Goal: Task Accomplishment & Management: Use online tool/utility

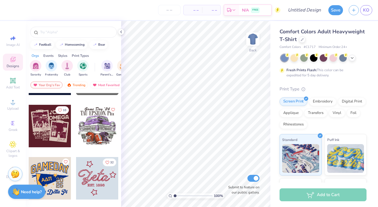
scroll to position [1033, 0]
click at [45, 31] on input "text" at bounding box center [76, 32] width 73 height 6
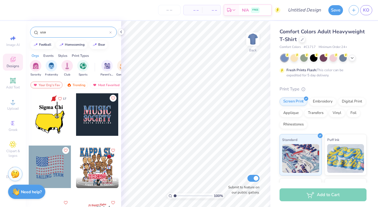
type input "usa"
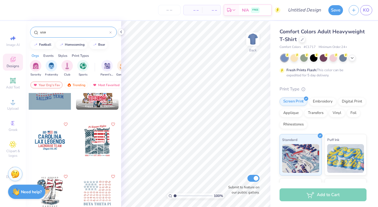
scroll to position [55, 0]
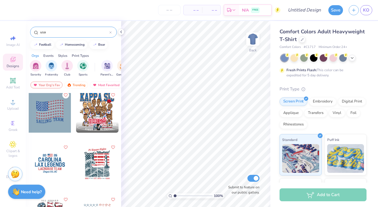
click at [97, 170] on div at bounding box center [97, 163] width 42 height 42
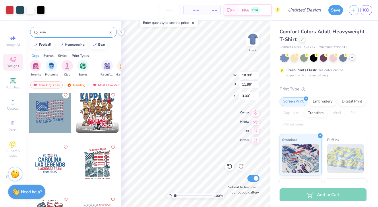
click at [353, 57] on icon at bounding box center [352, 57] width 5 height 5
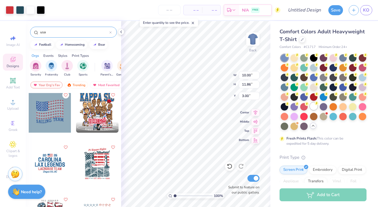
click at [314, 104] on div at bounding box center [313, 105] width 7 height 7
click at [122, 32] on icon at bounding box center [121, 32] width 5 height 5
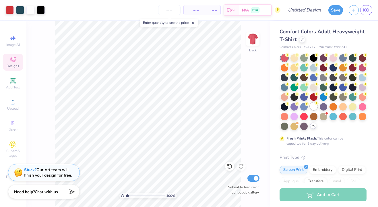
click at [317, 107] on div at bounding box center [313, 105] width 7 height 7
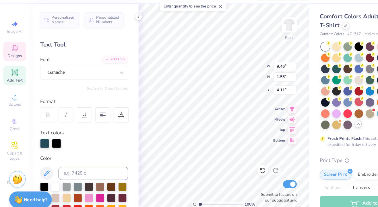
scroll to position [0, 0]
type textarea "Quarterdeck Society"
click at [119, 32] on icon at bounding box center [121, 32] width 5 height 5
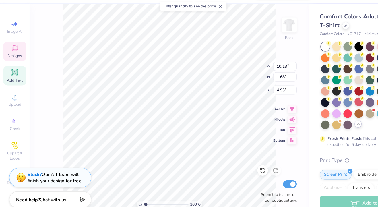
type input "10.13"
type input "1.68"
type input "4.93"
type input "10.00"
type input "11.86"
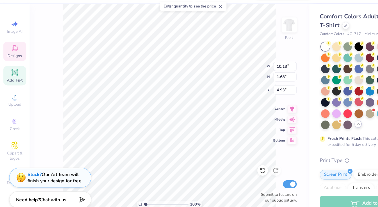
type input "3.00"
type input "9.66"
type input "1.75"
type input "4.02"
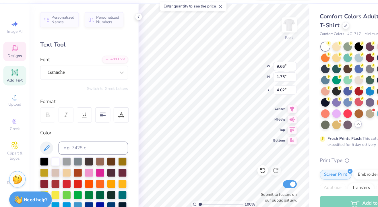
type input "10.00"
type input "11.86"
type input "3.00"
click at [121, 31] on polyline at bounding box center [121, 32] width 1 height 2
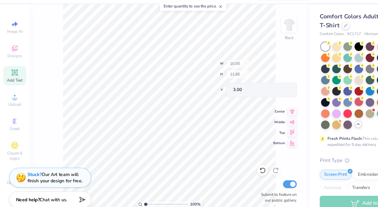
click at [195, 23] on icon at bounding box center [193, 23] width 4 height 4
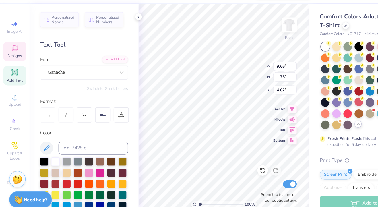
scroll to position [0, 0]
type textarea "Quarterdeck Society"
click at [122, 31] on icon at bounding box center [121, 32] width 5 height 5
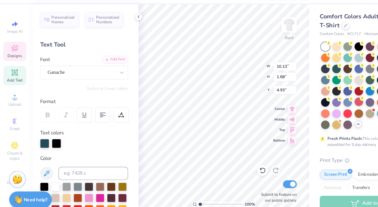
type input "10.13"
type input "1.68"
type input "4.93"
type input "10.00"
type input "11.86"
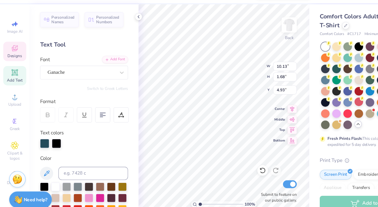
type input "3.00"
click at [121, 32] on polyline at bounding box center [121, 32] width 1 height 2
click at [120, 33] on div "Personalized Names Personalized Numbers Text Tool Add Font Font Ganache Switch …" at bounding box center [73, 114] width 95 height 186
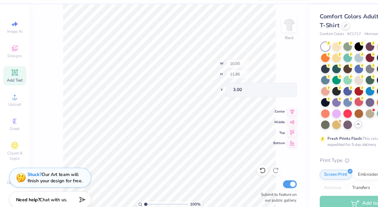
type input "10.13"
type input "1.68"
type input "3.99"
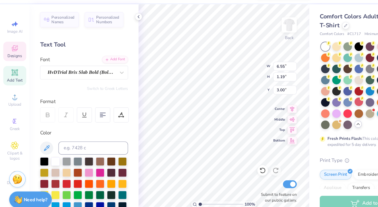
scroll to position [0, 0]
type textarea "Piedmont Consortium"
click at [119, 31] on icon at bounding box center [121, 32] width 5 height 5
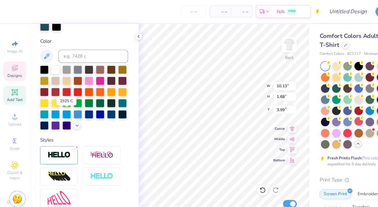
scroll to position [149, 0]
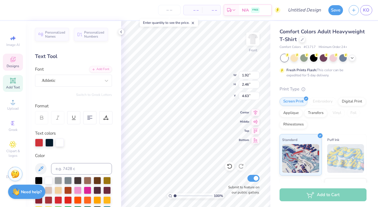
type textarea "Q"
type input "8.11"
type input "2.38"
type input "3.96"
type textarea "uarterdeck"
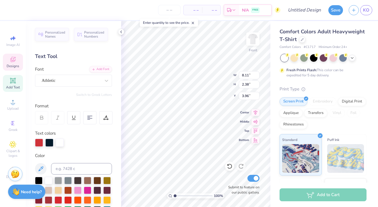
scroll to position [0, 1]
type input "3.00"
type input "1.56"
type input "2.67"
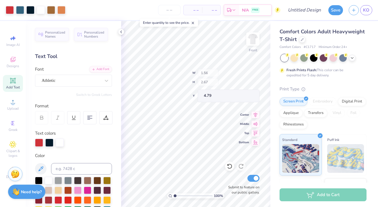
type input "3.00"
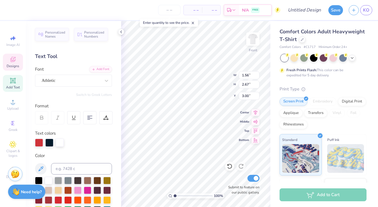
type input "9.52"
type input "2.51"
type input "1.56"
type input "2.67"
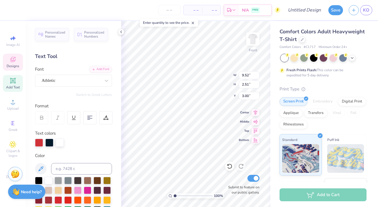
type textarea "quarterdeck society"
click at [219, 75] on div "100 % Front W 9.52 9.52 " H 2.51 2.51 " Y 3.00 3.00 " Center Middle Top Bottom …" at bounding box center [195, 114] width 149 height 186
type textarea "quarterdeck"
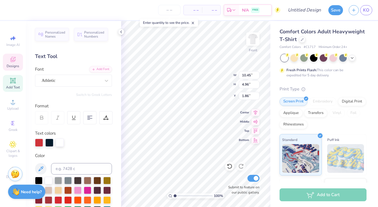
scroll to position [0, 1]
click at [272, 50] on div "Comfort Colors Adult Heavyweight T-Shirt Comfort Colors # C1717 Minimum Order: …" at bounding box center [324, 142] width 108 height 243
type input "2.60"
type input "5.51"
type input "9.52"
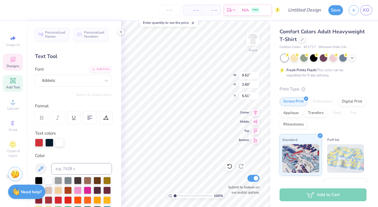
type input "2.51"
type input "3.00"
type input "10.45"
type input "2.60"
type input "2.02"
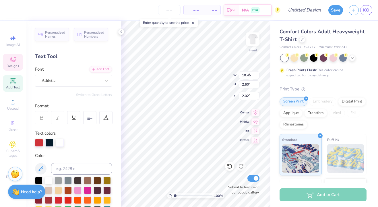
type input "9.52"
type input "2.51"
type input "3.00"
type textarea "society"
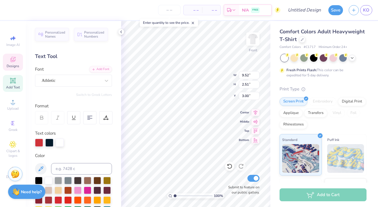
scroll to position [0, 0]
type input "6.14"
type input "2.14"
type input "10.45"
type input "2.60"
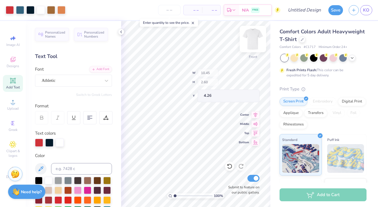
type input "3.60"
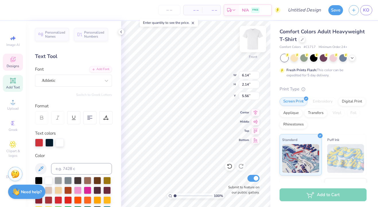
type input "6.14"
type input "2.14"
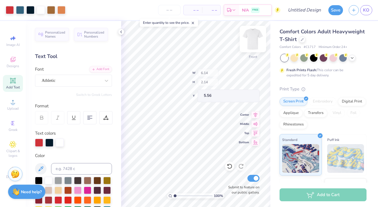
type input "5.45"
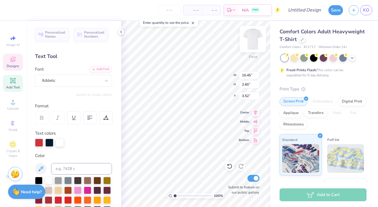
scroll to position [0, 0]
type textarea "The"
click at [281, 58] on div at bounding box center [284, 57] width 7 height 7
type input "2.97"
type input "1.90"
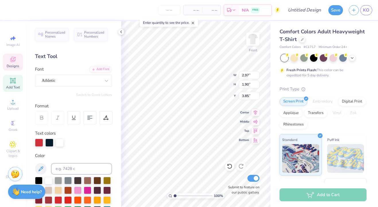
type input "3.85"
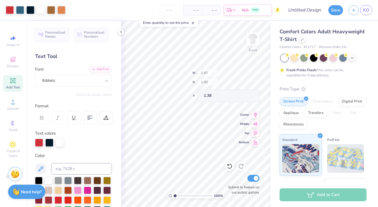
type input "1.38"
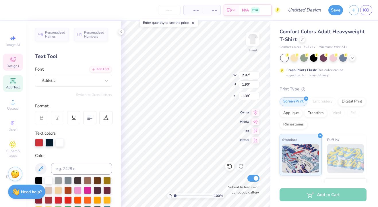
type input "1.62"
type input "8.24"
type input "5.01"
type input "8.74"
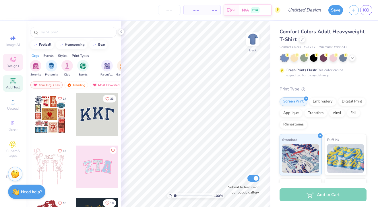
click at [13, 82] on icon at bounding box center [13, 80] width 4 height 4
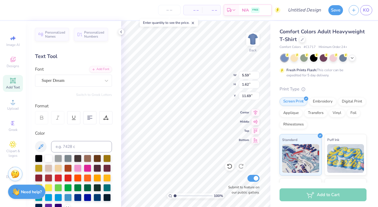
type input "5.75"
type textarea "DUKE"
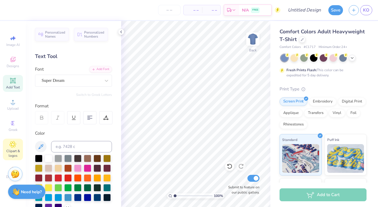
click at [12, 146] on icon at bounding box center [12, 144] width 7 height 7
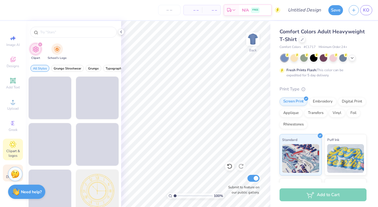
click at [7, 170] on div "Decorate" at bounding box center [13, 172] width 20 height 17
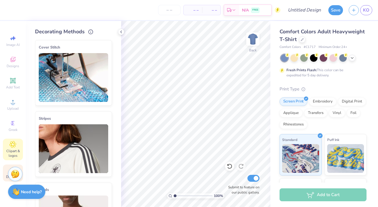
click at [11, 158] on div "Clipart & logos" at bounding box center [13, 150] width 20 height 22
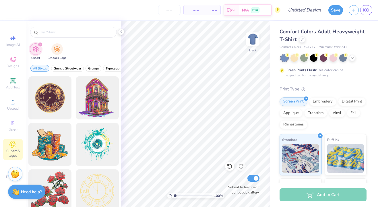
click at [13, 137] on div "Image AI Designs Add Text Upload Greek Clipart & logos Decorate" at bounding box center [13, 106] width 20 height 149
click at [14, 124] on icon at bounding box center [12, 123] width 7 height 7
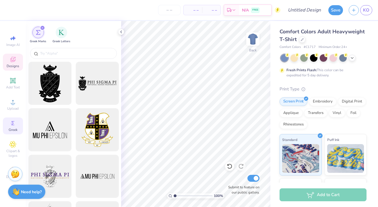
click at [12, 58] on icon at bounding box center [12, 59] width 5 height 5
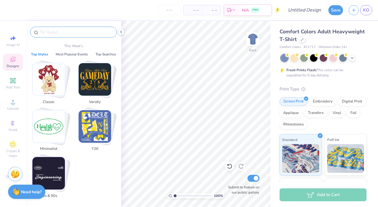
click at [55, 33] on input "text" at bounding box center [76, 32] width 73 height 6
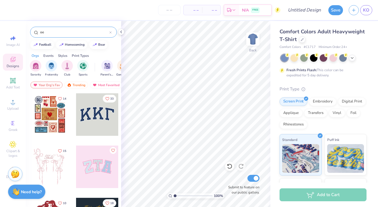
type input "o"
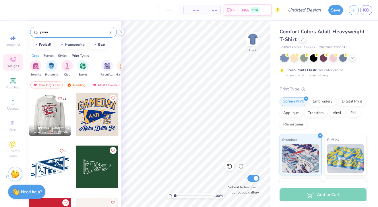
type input "penn"
click at [52, 105] on div at bounding box center [49, 114] width 42 height 42
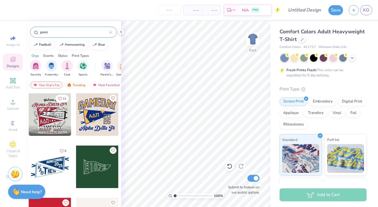
click at [54, 168] on div at bounding box center [50, 167] width 42 height 42
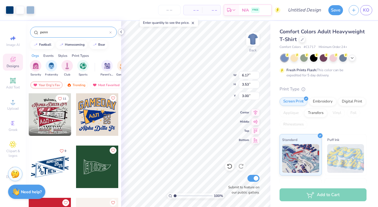
click at [122, 31] on icon at bounding box center [121, 32] width 5 height 5
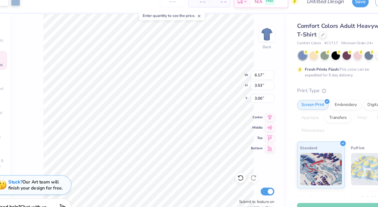
type input "12.94"
type input "7.41"
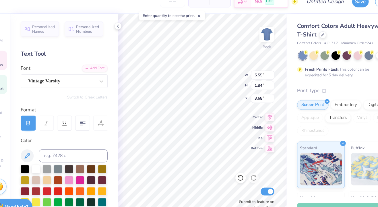
type input "1.36"
type input "1.22"
type input "5.15"
type input "1.63"
type input "2.58"
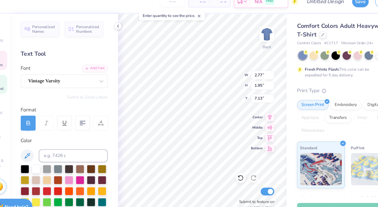
type input "6.70"
type input "1.02"
type input "1.16"
type input "8.21"
type input "0.93"
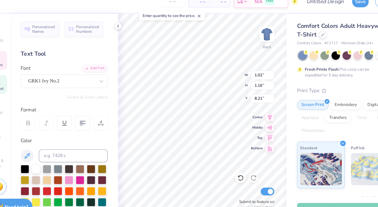
type input "7.24"
type input "1.05"
type input "6.28"
type input "6.49"
type textarea "Duke"
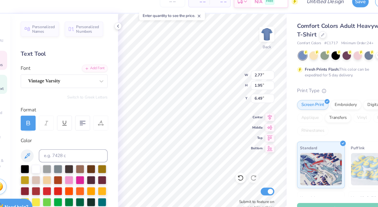
type input "2.77"
type input "1.95"
type input "7.13"
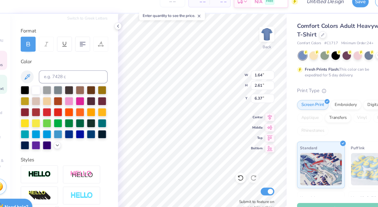
scroll to position [127, 0]
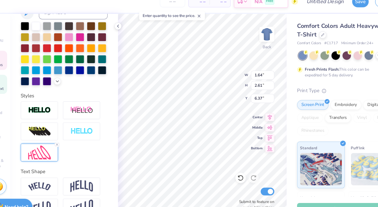
click at [58, 142] on img at bounding box center [52, 144] width 20 height 12
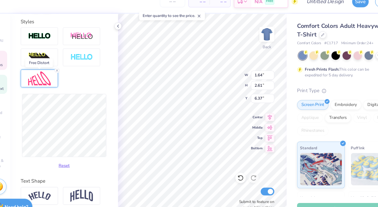
scroll to position [192, 0]
type input "4.73"
type input "2.60"
type input "6.38"
type input "4.79"
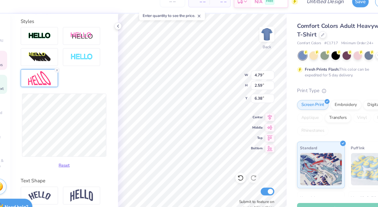
type input "2.68"
type input "6.34"
type input "4.93"
type input "2.56"
type input "6.40"
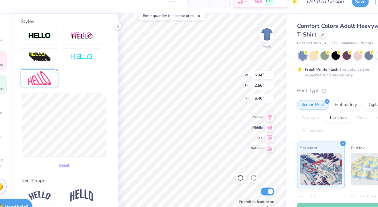
type input "6.06"
type input "2.56"
type input "5.99"
type input "2.50"
type input "6.81"
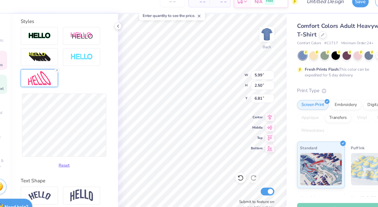
type input "6.02"
type input "2.51"
type input "9.74"
type input "5.08"
type input "5.34"
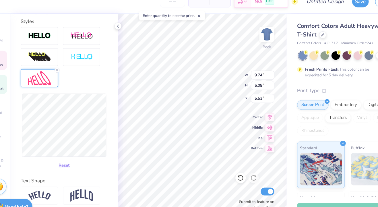
type input "7.15"
type input "9.69"
type input "5.05"
type input "7.18"
type input "8.48"
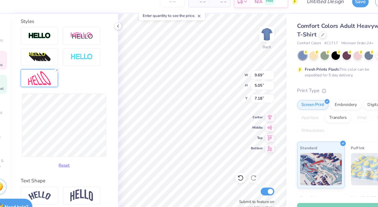
type input "4.43"
type input "7.49"
type input "6.02"
type input "2.51"
type input "8.74"
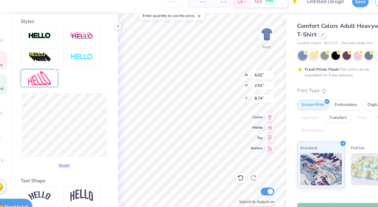
type input "6.45"
type input "2.98"
type input "8.51"
type input "7.19"
type input "3.40"
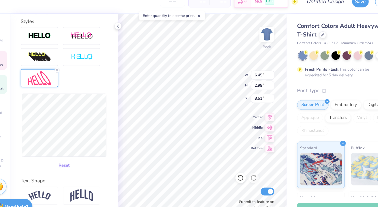
type input "8.30"
type input "7.22"
type input "3.45"
type input "8.28"
type input "7.20"
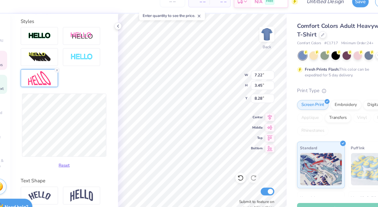
type input "3.41"
type input "8.06"
type input "6.52"
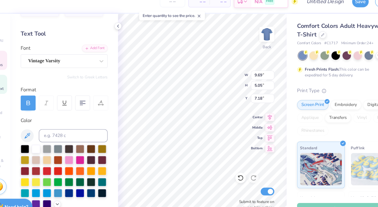
scroll to position [0, 0]
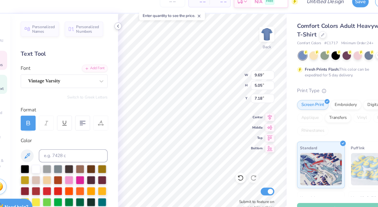
click at [122, 30] on icon at bounding box center [121, 32] width 5 height 5
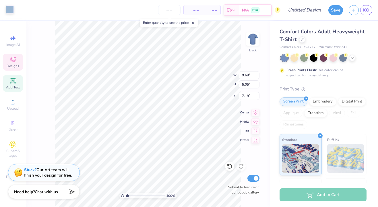
click at [9, 6] on div at bounding box center [10, 9] width 8 height 8
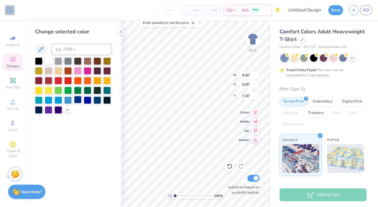
click at [79, 98] on div at bounding box center [77, 99] width 7 height 7
click at [71, 100] on div at bounding box center [67, 99] width 7 height 7
click at [76, 100] on div at bounding box center [77, 99] width 7 height 7
click at [89, 98] on div at bounding box center [87, 99] width 7 height 7
click at [78, 99] on div at bounding box center [77, 99] width 7 height 7
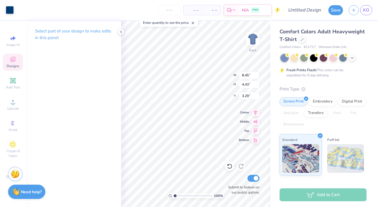
type input "1.49"
type input "4.11"
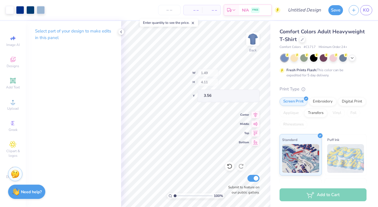
type input "3.47"
type input "4.96"
click at [7, 11] on div at bounding box center [10, 9] width 8 height 8
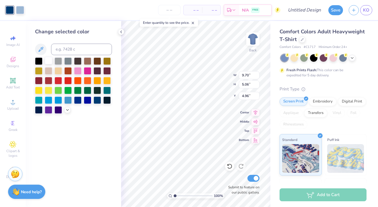
click at [49, 60] on div at bounding box center [48, 60] width 7 height 7
click at [122, 32] on icon at bounding box center [121, 32] width 5 height 5
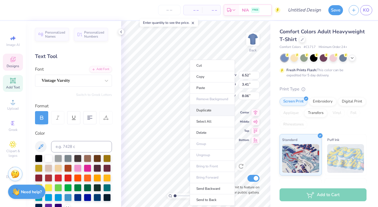
click at [203, 107] on li "Duplicate" at bounding box center [212, 110] width 45 height 11
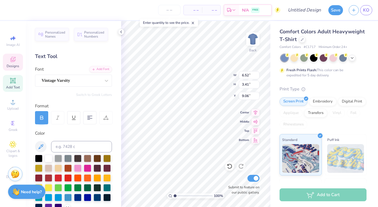
type input "9.09"
type textarea "UNC"
type input "5.25"
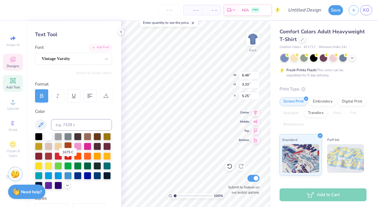
scroll to position [25, 0]
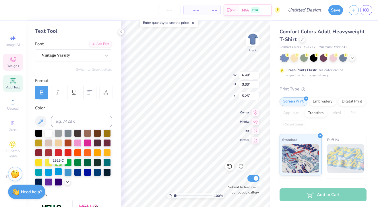
click at [57, 171] on div at bounding box center [58, 171] width 7 height 7
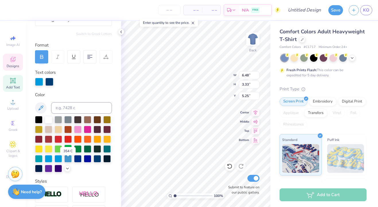
scroll to position [73, 0]
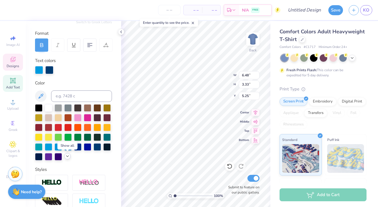
click at [67, 157] on icon at bounding box center [67, 156] width 5 height 5
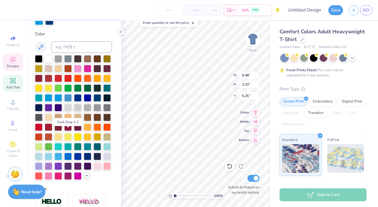
scroll to position [138, 0]
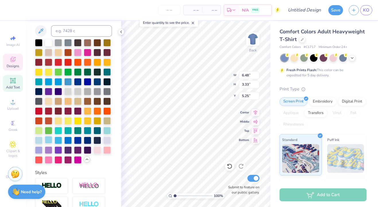
click at [49, 141] on div at bounding box center [48, 139] width 7 height 7
click at [58, 141] on div at bounding box center [58, 139] width 7 height 7
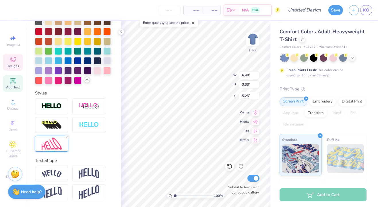
click at [57, 146] on img at bounding box center [52, 144] width 20 height 12
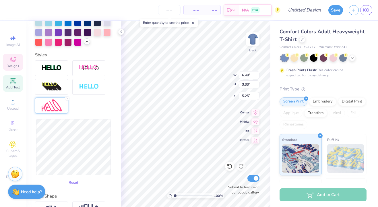
scroll to position [261, 0]
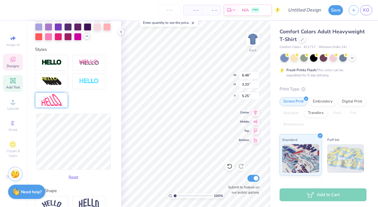
type input "6.49"
type input "3.45"
type input "5.19"
type input "6.40"
type input "3.61"
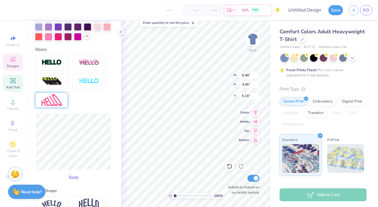
type input "5.11"
type input "6.22"
type input "3.50"
type input "5.16"
type input "3.40"
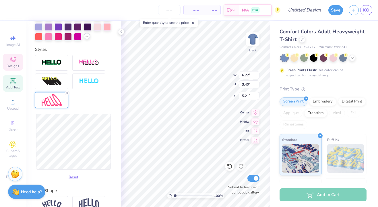
type input "5.77"
type input "3.42"
type input "5.76"
type input "6.15"
type input "3.40"
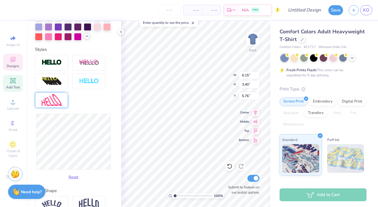
type input "6.28"
type input "3.38"
type input "5.77"
type input "6.43"
type input "3.40"
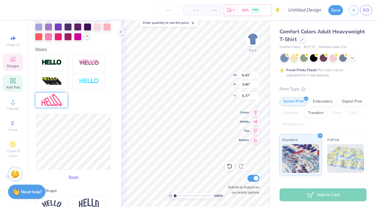
type input "6.54"
type input "5.79"
type input "6.68"
type input "3.45"
type input "5.76"
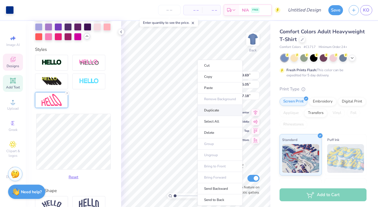
click at [215, 112] on li "Duplicate" at bounding box center [220, 110] width 45 height 11
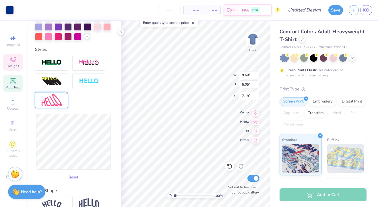
type input "7.45"
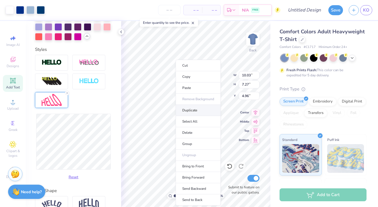
click at [191, 111] on li "Duplicate" at bounding box center [198, 110] width 45 height 11
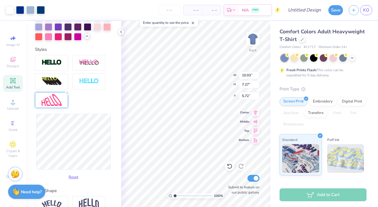
type input "10.59"
type input "9.69"
type input "5.05"
type input "1.46"
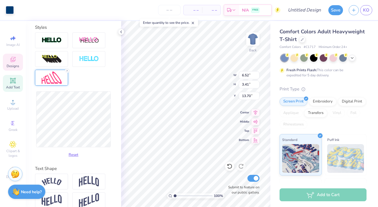
scroll to position [195, 0]
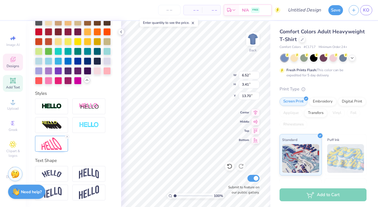
type textarea "STATE"
type input "6.52"
type input "3.41"
type input "13.70"
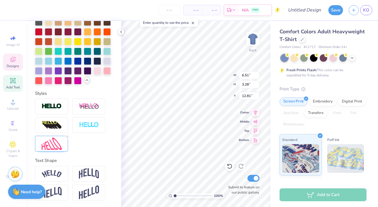
type input "6.52"
type input "3.41"
type input "13.70"
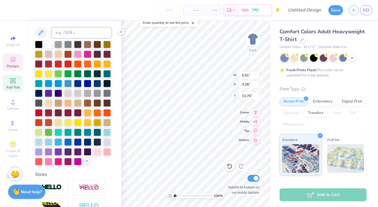
scroll to position [113, 0]
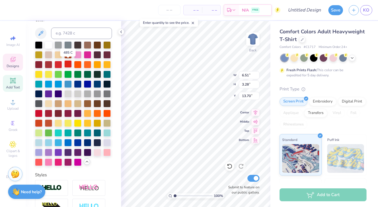
click at [66, 64] on div at bounding box center [67, 63] width 7 height 7
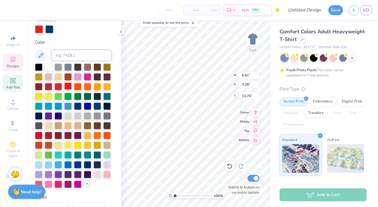
scroll to position [136, 0]
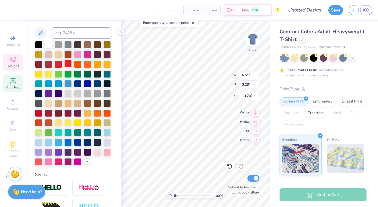
type input "9.69"
type input "5.05"
type input "12.81"
click at [67, 65] on div at bounding box center [67, 63] width 7 height 7
click at [69, 63] on div at bounding box center [67, 63] width 7 height 7
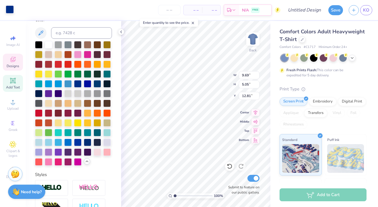
click at [7, 9] on div at bounding box center [10, 9] width 8 height 8
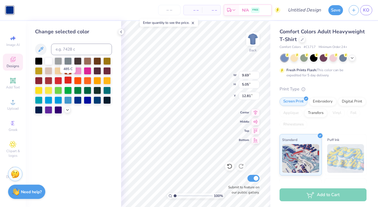
click at [66, 79] on div at bounding box center [67, 79] width 7 height 7
type input "6.51"
type input "3.28"
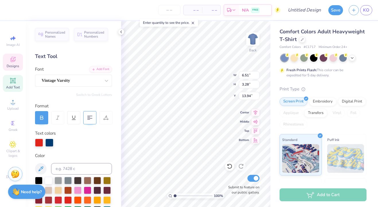
type input "13.70"
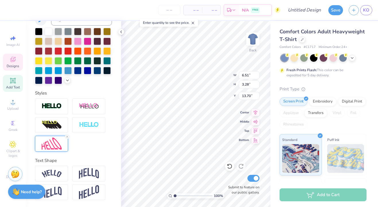
click at [51, 145] on img at bounding box center [52, 144] width 20 height 12
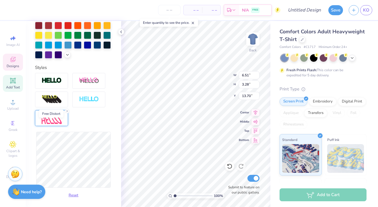
scroll to position [188, 0]
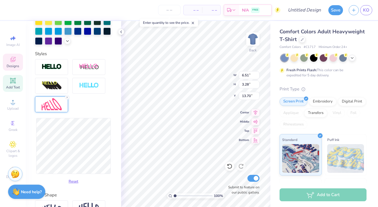
type input "6.56"
type input "3.29"
type input "13.69"
type input "6.58"
type input "3.43"
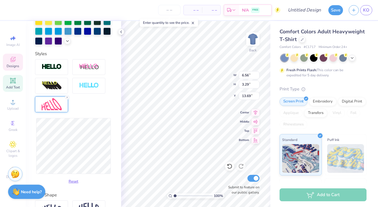
type input "13.62"
type input "6.55"
type input "3.44"
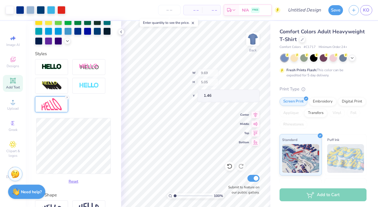
type input "1.46"
click at [119, 133] on div "Personalized Names Personalized Numbers Text Tool Add Font Font Vintage Varsity…" at bounding box center [73, 114] width 95 height 186
type input "4.53"
type input "7.94"
type input "8.49"
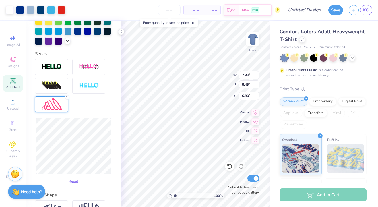
type input "5.56"
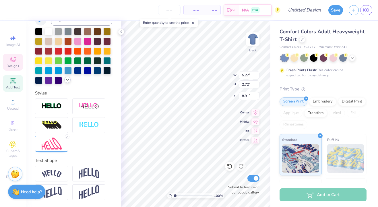
click at [68, 78] on icon at bounding box center [67, 80] width 5 height 5
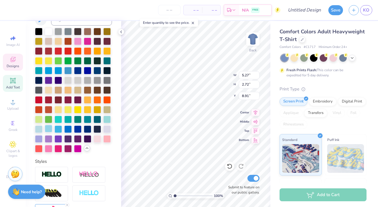
click at [51, 128] on div at bounding box center [48, 128] width 7 height 7
click at [38, 129] on div at bounding box center [38, 128] width 7 height 7
click at [48, 129] on div at bounding box center [48, 128] width 7 height 7
type input "7.64"
type input "3.98"
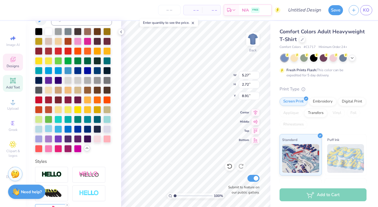
type input "5.56"
type input "7.65"
type input "3.99"
type input "8.31"
click at [47, 130] on div at bounding box center [48, 128] width 7 height 7
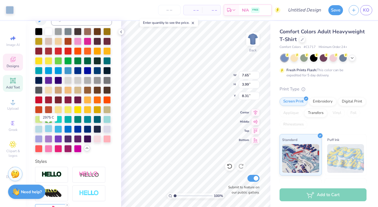
click at [49, 130] on div at bounding box center [48, 128] width 7 height 7
click at [10, 9] on div at bounding box center [10, 9] width 8 height 8
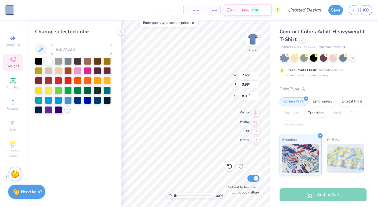
click at [67, 111] on icon at bounding box center [67, 109] width 5 height 5
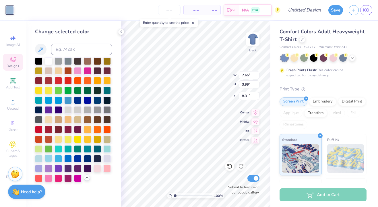
click at [49, 156] on div at bounding box center [48, 157] width 7 height 7
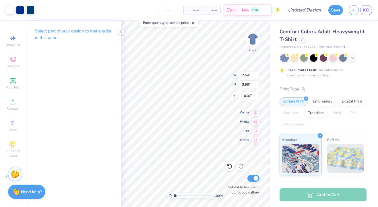
type input "10.27"
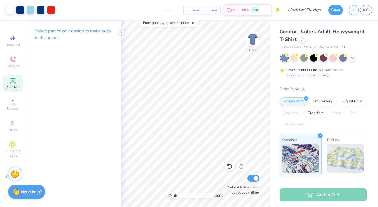
click at [17, 84] on div "Add Text" at bounding box center [13, 83] width 20 height 17
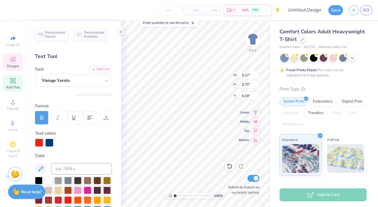
type input "5.17"
type input "2.72"
type input "6.19"
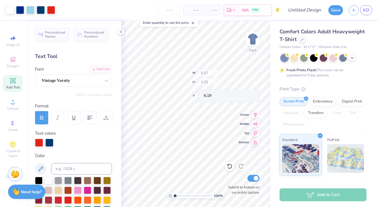
type input "5.00"
type input "2.63"
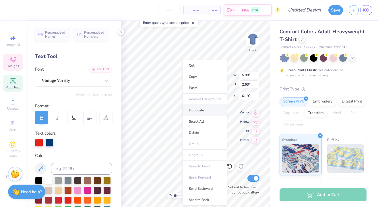
click at [199, 110] on li "Duplicate" at bounding box center [204, 110] width 45 height 11
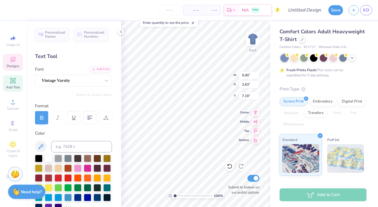
type input "2.35"
type textarea "The Quarterdeck"
click at [214, 80] on div "100 % Back W 5.00 5.00 " H 2.63 2.63 " Y 2.35 2.35 " Center Middle Top Bottom S…" at bounding box center [195, 114] width 149 height 186
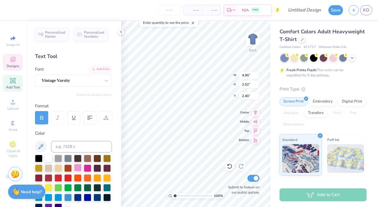
scroll to position [127, 0]
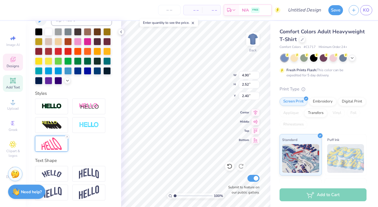
click at [57, 148] on img at bounding box center [52, 144] width 20 height 12
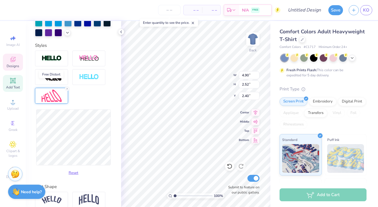
scroll to position [186, 0]
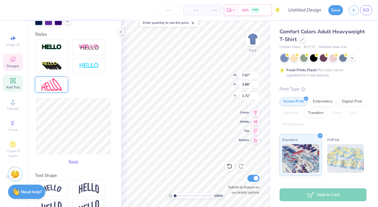
type input "7.97"
type input "3.88"
type input "1.72"
type input "7.95"
type input "3.91"
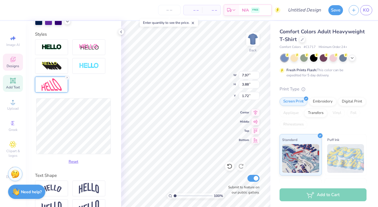
type input "1.71"
type input "8.11"
type input "5.08"
type input "1.12"
type input "8.41"
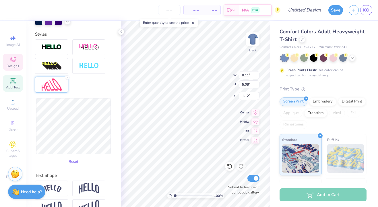
type input "6.27"
type input "0.52"
type input "8.49"
type input "5.32"
type input "1.00"
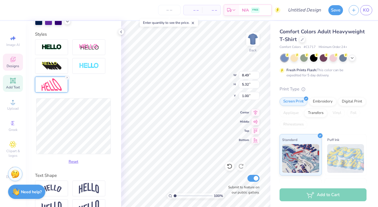
type input "9.31"
type input "4.15"
type input "1.59"
type input "9.60"
type input "4.24"
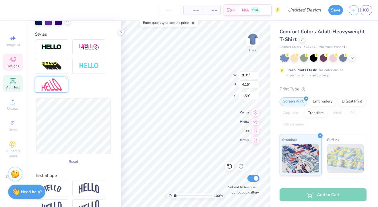
type input "1.54"
type input "11.19"
type input "4.30"
type input "1.51"
type input "11.60"
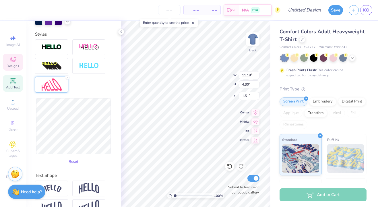
type input "4.69"
type input "1.32"
type input "5.73"
type input "2.31"
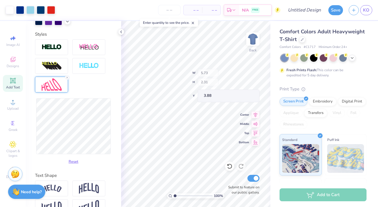
type input "3.49"
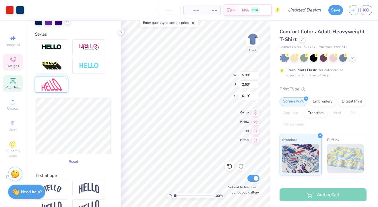
scroll to position [149, 0]
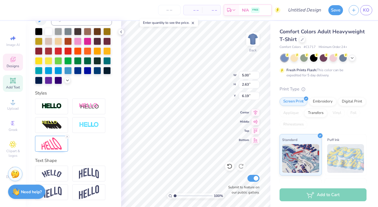
type input "6.23"
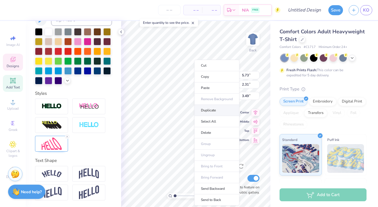
click at [216, 111] on li "Duplicate" at bounding box center [216, 110] width 45 height 11
type input "4.49"
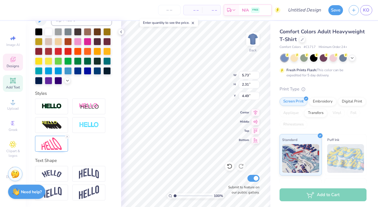
scroll to position [0, 0]
type textarea "society"
type input "4.64"
click at [57, 140] on img at bounding box center [52, 144] width 20 height 12
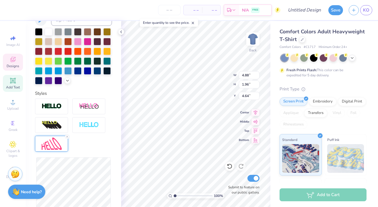
type input "4.88"
type input "1.96"
type input "5.03"
type input "4.75"
type input "1.94"
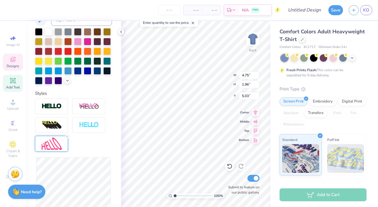
type input "5.04"
type input "4.64"
type input "1.28"
type input "5.37"
type input "1.54"
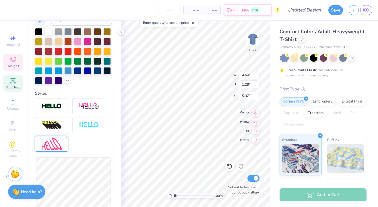
type input "5.24"
type input "5.80"
click at [111, 202] on div "Reset" at bounding box center [73, 191] width 77 height 68
type input "1.88"
type input "5.63"
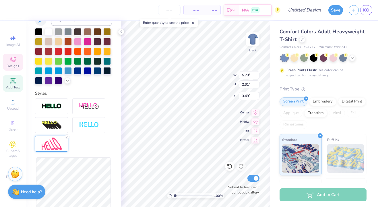
type input "5.73"
type input "2.31"
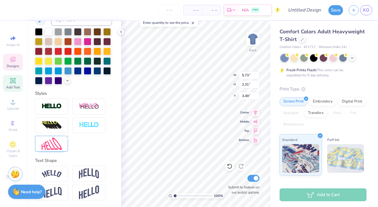
type input "3.24"
click at [53, 142] on img at bounding box center [52, 144] width 20 height 12
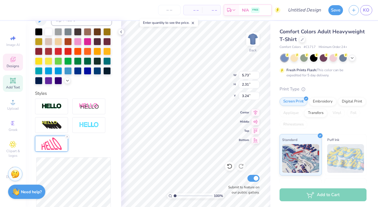
type input "8.47"
type input "1.68"
type input "3.56"
click at [118, 153] on div "Personalized Names Personalized Numbers Text Tool Add Font Font Vintage Varsity…" at bounding box center [73, 114] width 95 height 186
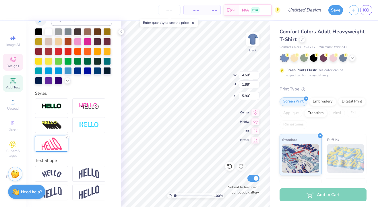
click at [60, 147] on img at bounding box center [52, 144] width 20 height 12
click at [96, 71] on div at bounding box center [97, 70] width 7 height 7
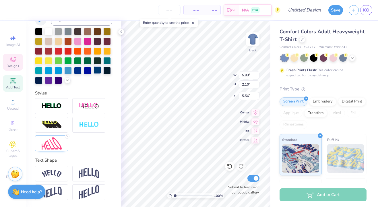
scroll to position [127, 0]
click at [97, 72] on div at bounding box center [97, 70] width 7 height 7
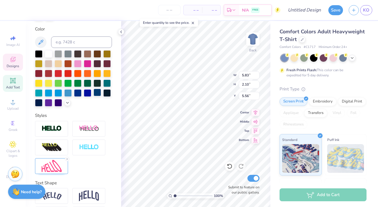
scroll to position [149, 0]
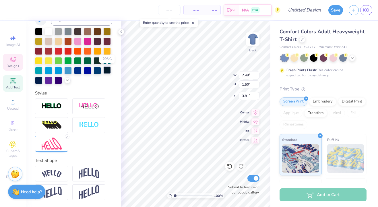
click at [105, 73] on div at bounding box center [106, 69] width 7 height 7
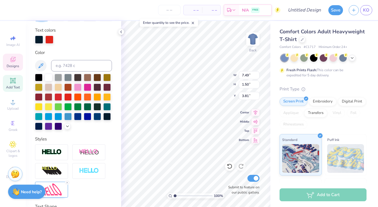
scroll to position [102, 0]
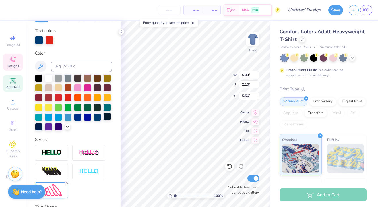
click at [108, 119] on div at bounding box center [106, 116] width 7 height 7
